Goal: Unclear: Browse casually

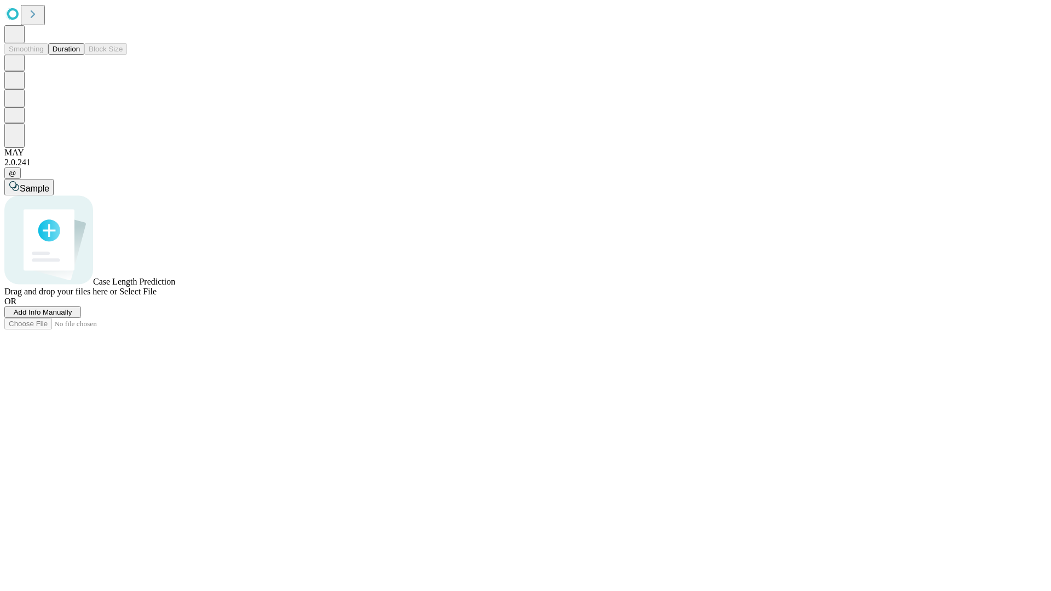
click at [80, 55] on button "Duration" at bounding box center [66, 49] width 36 height 12
click at [157, 296] on span "Select File" at bounding box center [137, 291] width 37 height 9
